Goal: Task Accomplishment & Management: Use online tool/utility

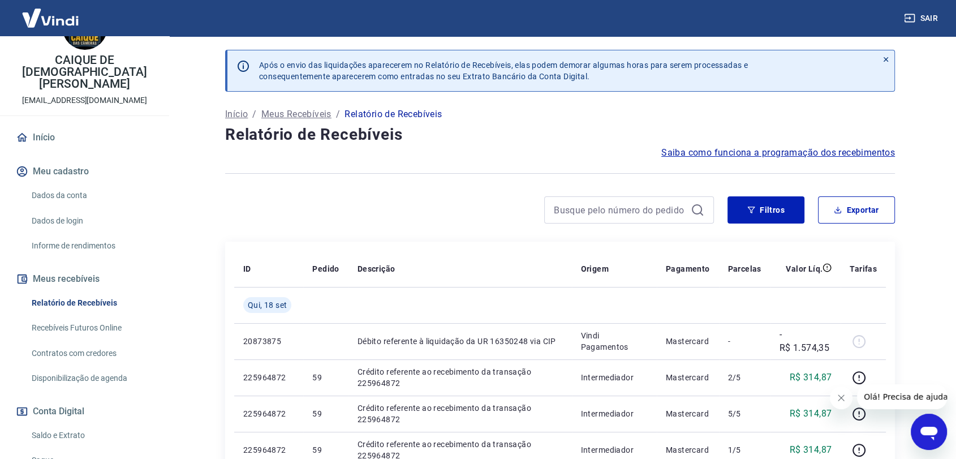
scroll to position [63, 0]
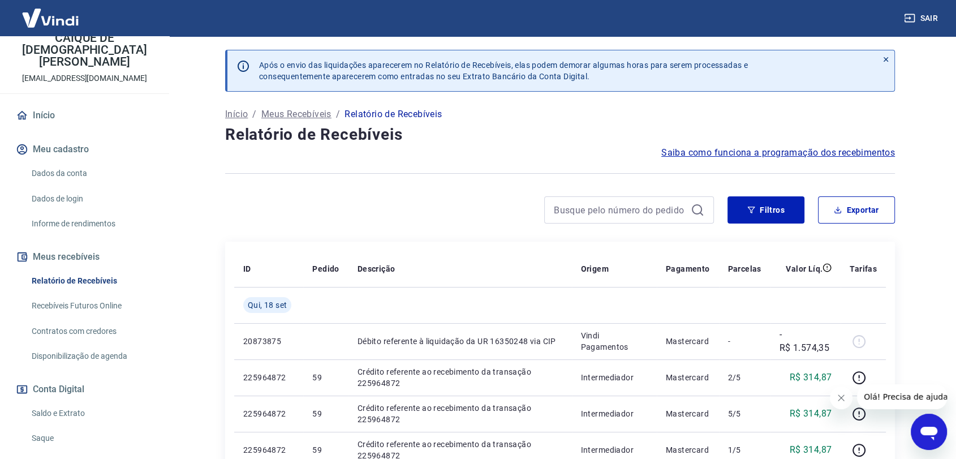
click at [76, 402] on link "Saldo e Extrato" at bounding box center [91, 413] width 128 height 23
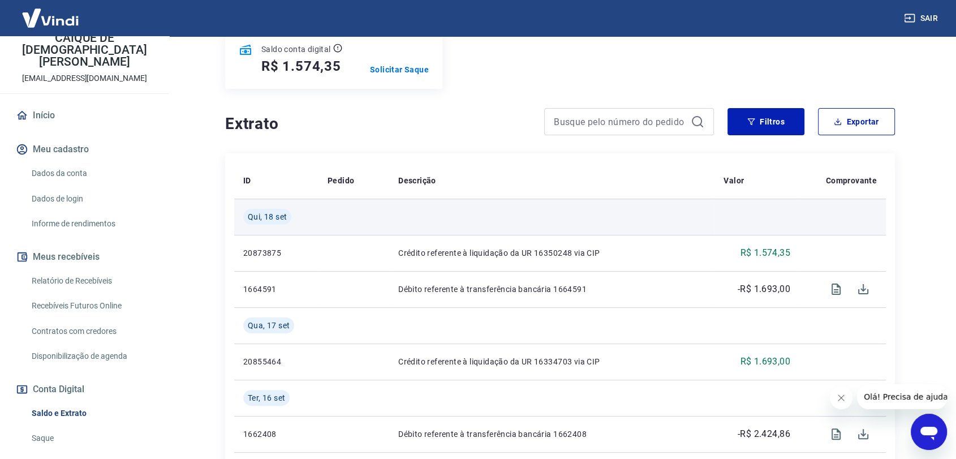
scroll to position [126, 0]
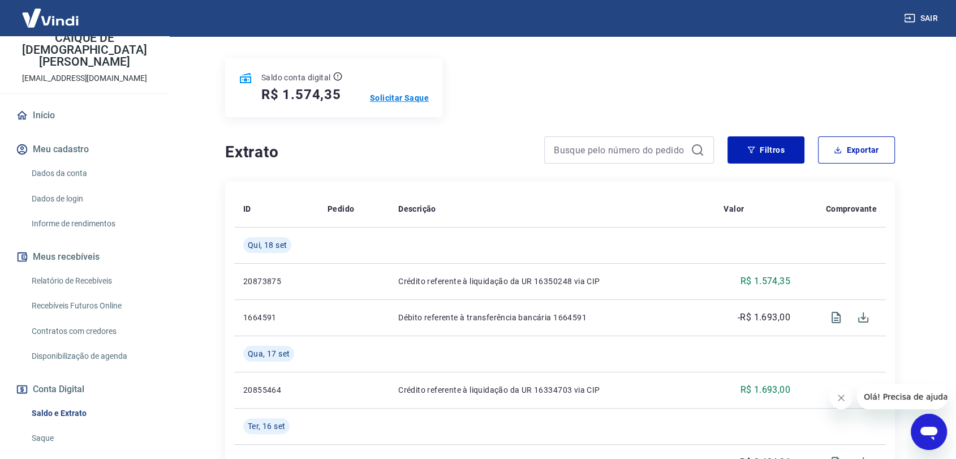
click at [387, 94] on p "Solicitar Saque" at bounding box center [399, 97] width 59 height 11
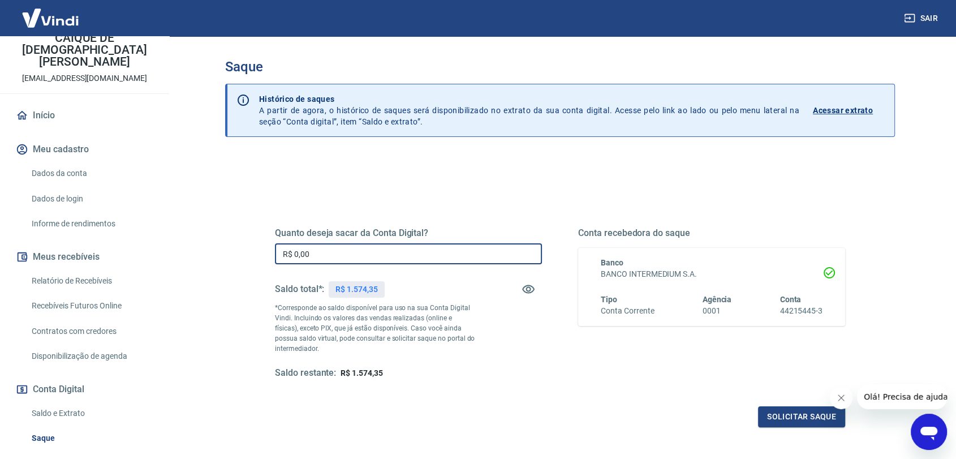
click at [335, 258] on input "R$ 0,00" at bounding box center [408, 253] width 267 height 21
type input "R$ 1.574,35"
click at [809, 414] on button "Solicitar saque" at bounding box center [801, 416] width 87 height 21
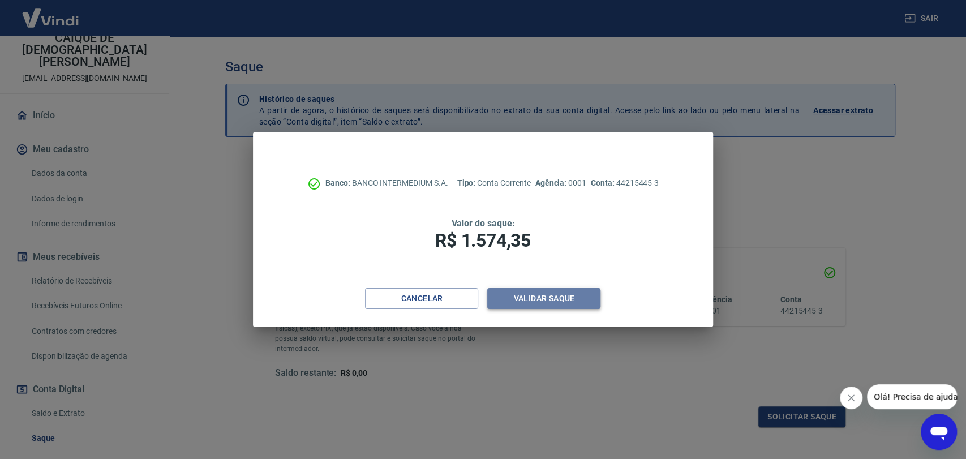
click at [539, 299] on button "Validar saque" at bounding box center [543, 298] width 113 height 21
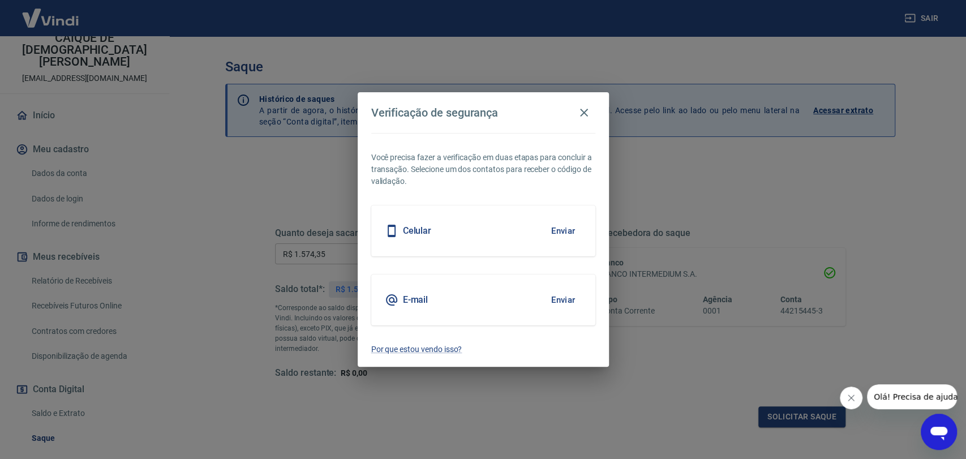
click at [438, 304] on div "E-mail Enviar" at bounding box center [483, 299] width 224 height 51
click at [569, 304] on button "Enviar" at bounding box center [563, 300] width 37 height 24
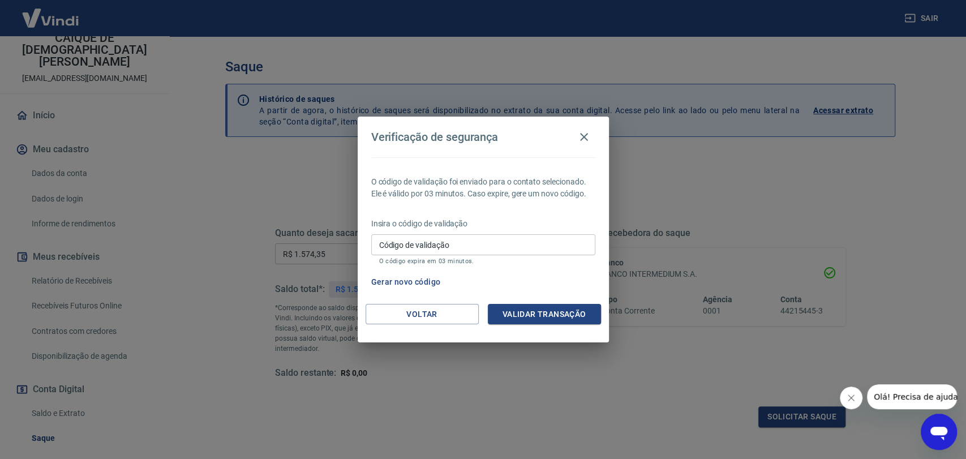
click at [452, 248] on input "Código de validação" at bounding box center [483, 244] width 224 height 21
type input "708901"
click at [560, 311] on button "Validar transação" at bounding box center [544, 314] width 113 height 21
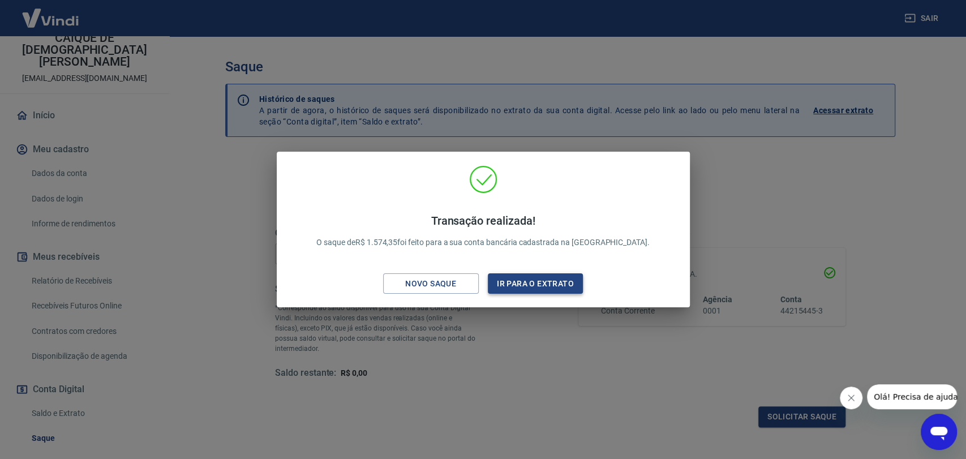
click at [554, 286] on button "Ir para o extrato" at bounding box center [536, 283] width 96 height 21
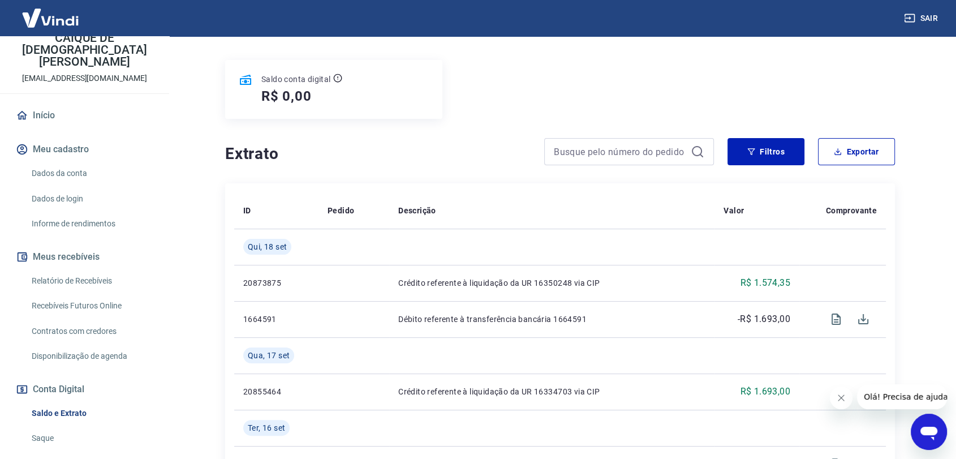
scroll to position [126, 0]
